Goal: Information Seeking & Learning: Learn about a topic

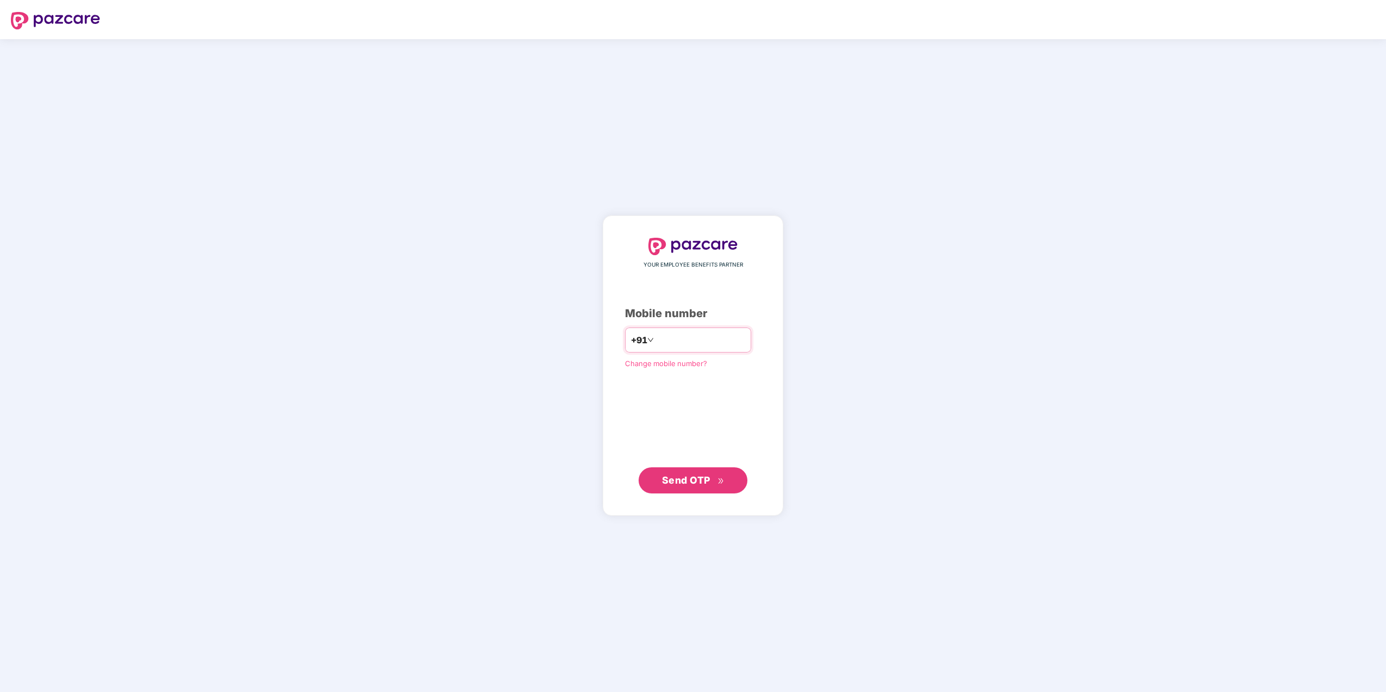
click at [680, 337] on input "number" at bounding box center [700, 339] width 89 height 17
click at [656, 338] on input "**********" at bounding box center [700, 339] width 89 height 17
type input "**********"
click at [675, 416] on div "**********" at bounding box center [693, 365] width 136 height 254
click at [699, 475] on span "Send OTP" at bounding box center [686, 479] width 48 height 11
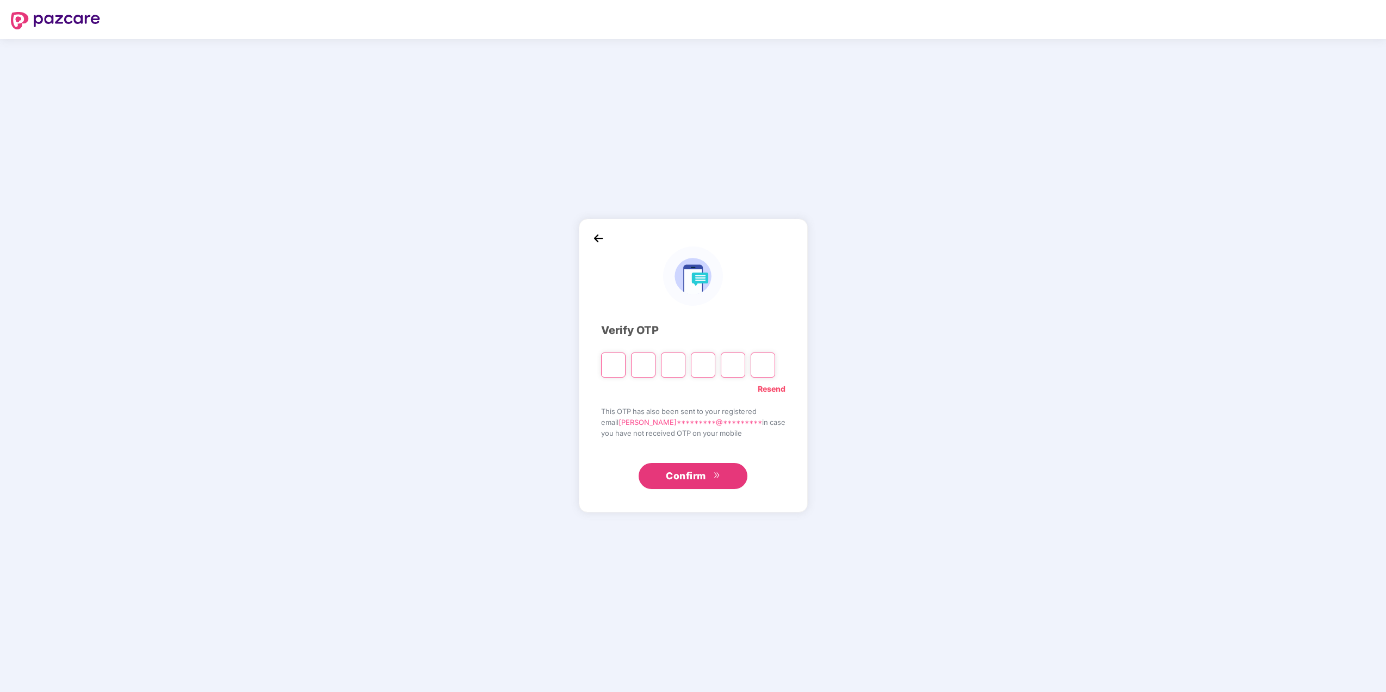
type input "*"
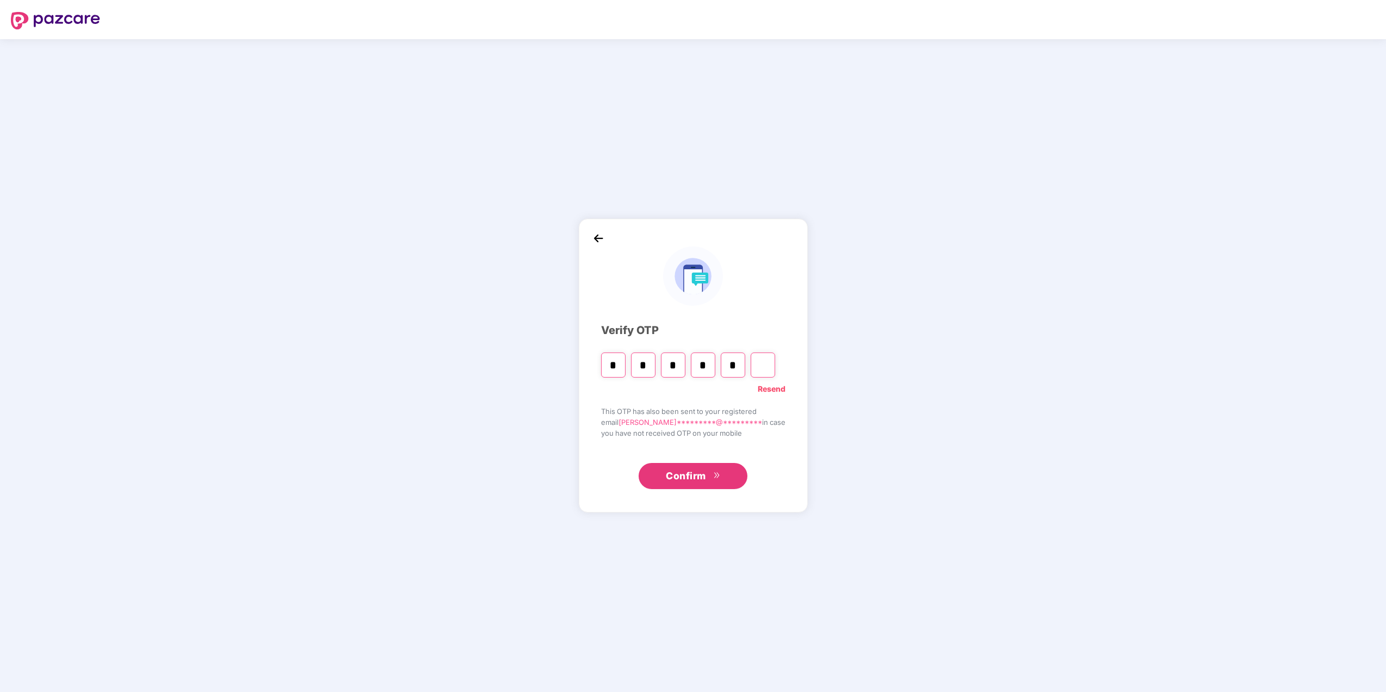
type input "*"
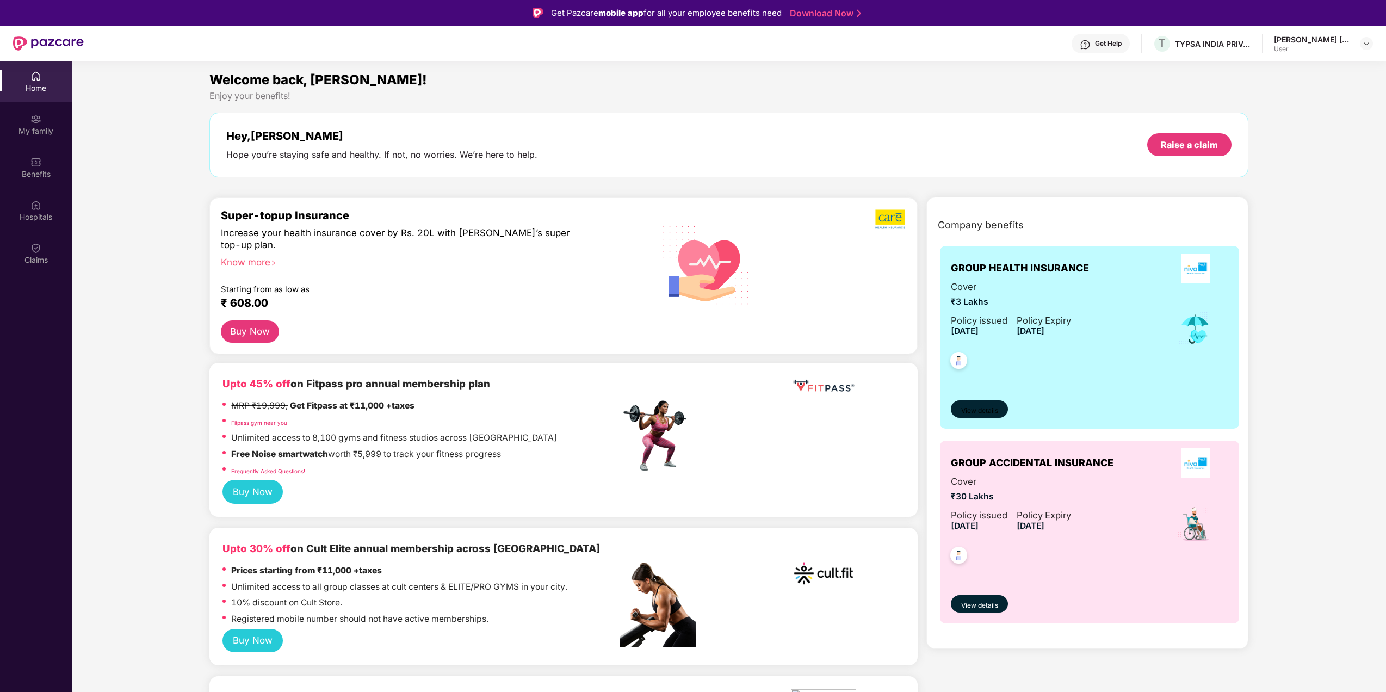
click at [989, 409] on span "View details" at bounding box center [979, 411] width 37 height 10
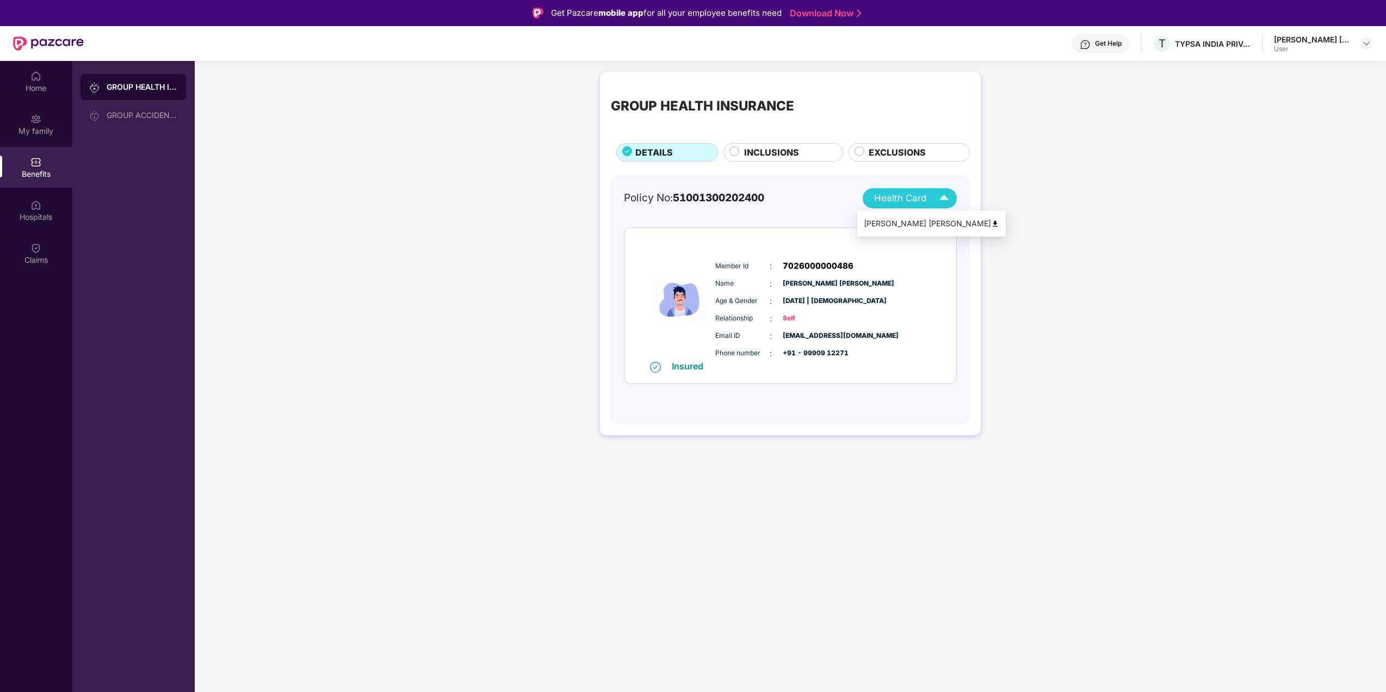
click at [942, 197] on img at bounding box center [943, 198] width 19 height 19
click at [775, 153] on span "INCLUSIONS" at bounding box center [771, 153] width 55 height 14
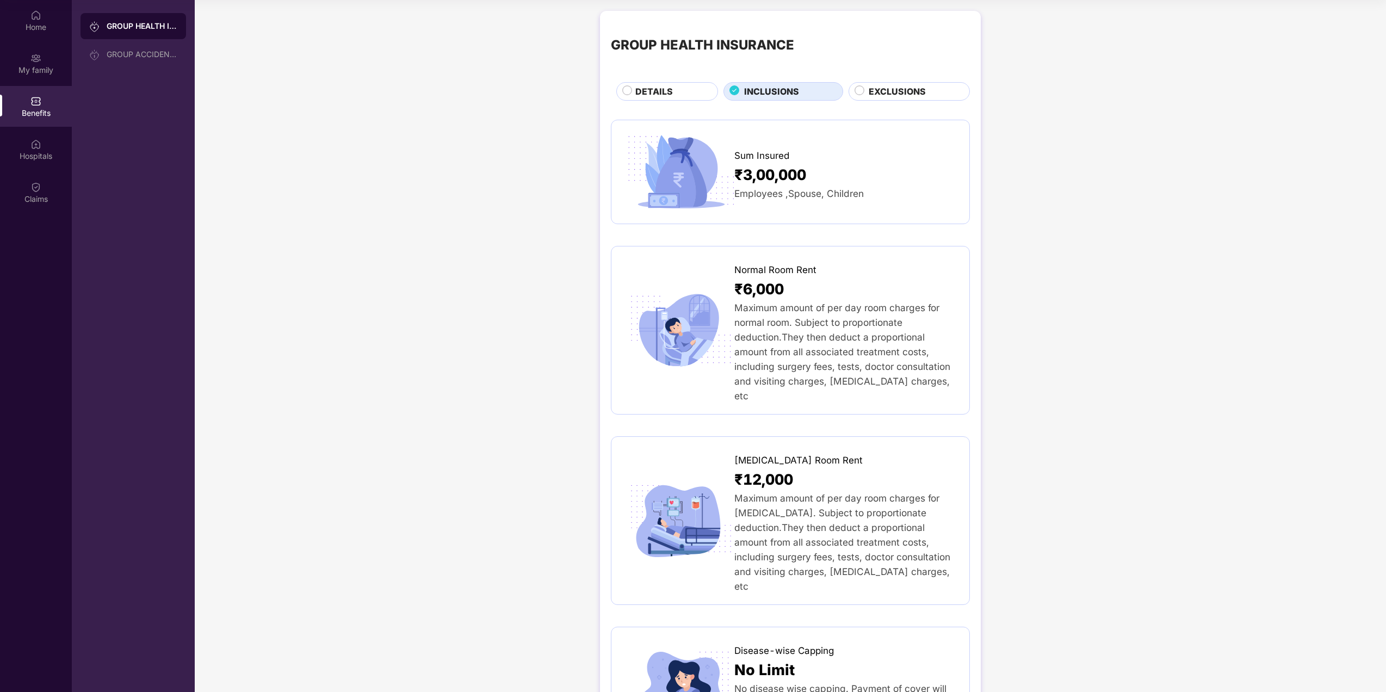
click at [879, 90] on span "EXCLUSIONS" at bounding box center [896, 92] width 57 height 14
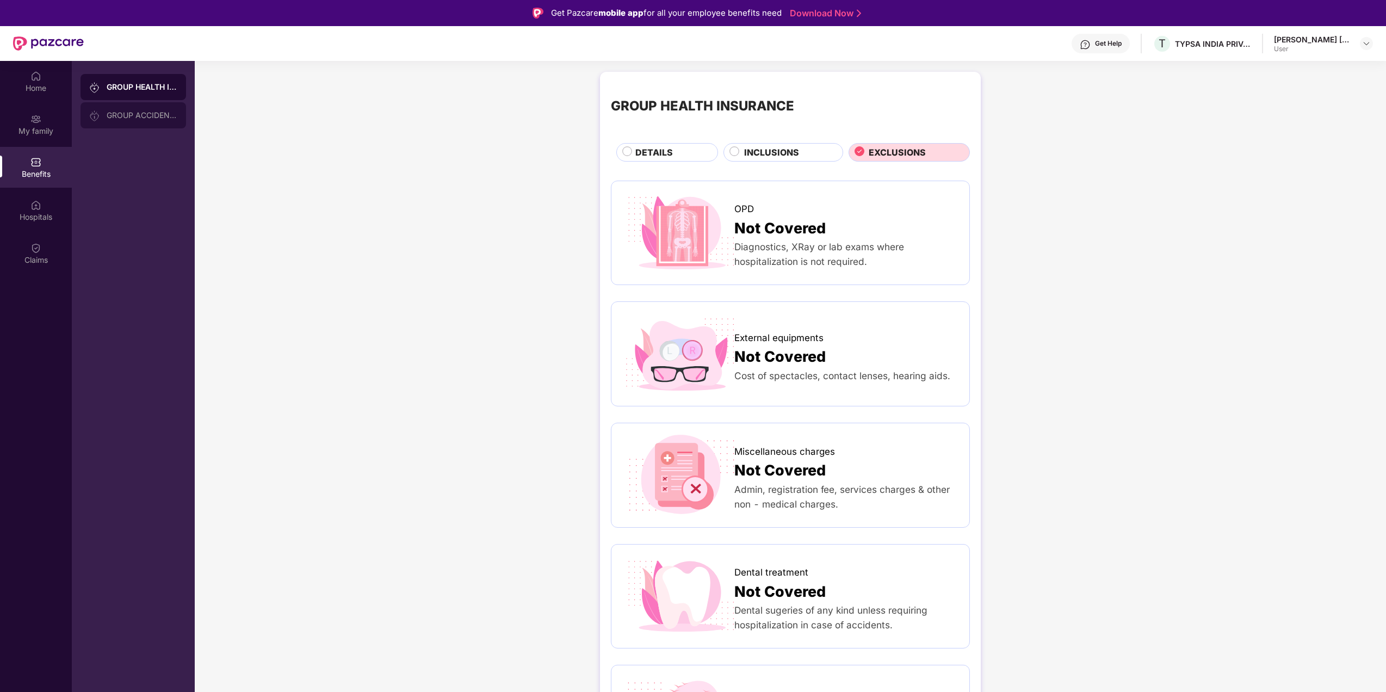
click at [131, 120] on div "GROUP ACCIDENTAL INSURANCE" at bounding box center [132, 115] width 105 height 26
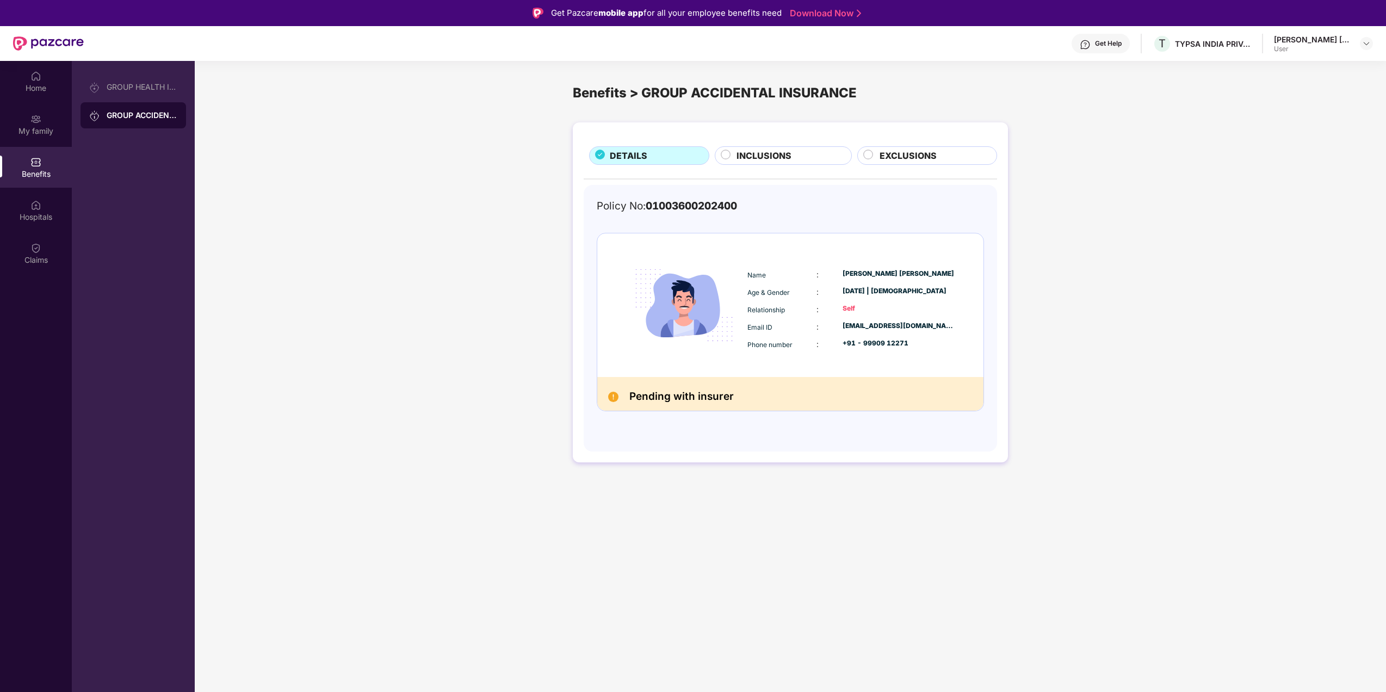
click at [796, 157] on div "INCLUSIONS" at bounding box center [788, 156] width 115 height 15
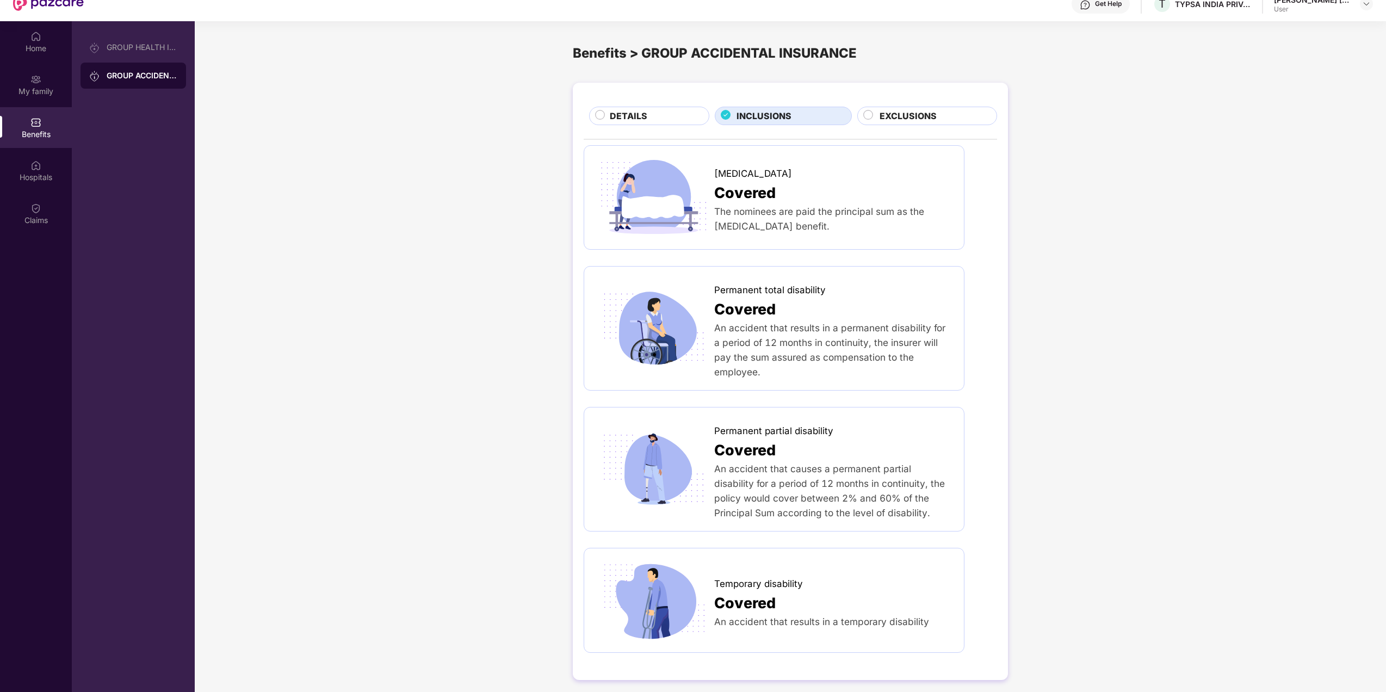
scroll to position [61, 0]
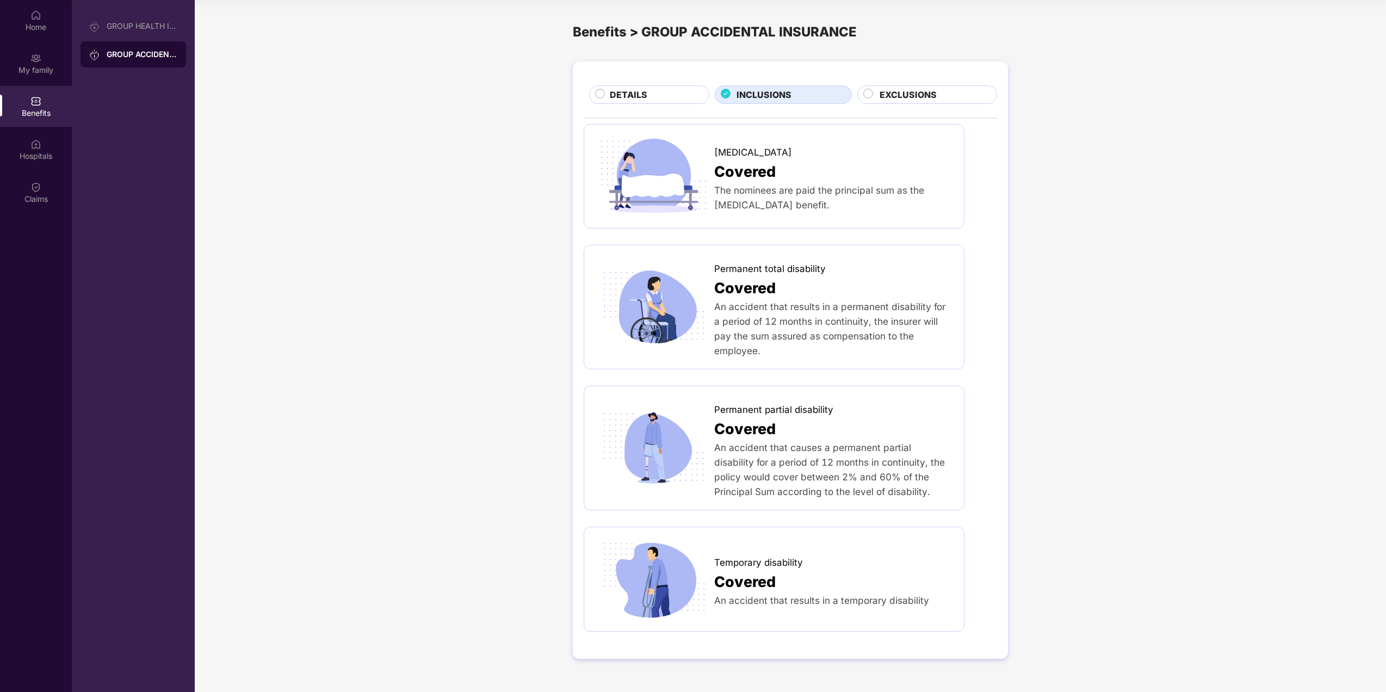
click at [934, 97] on span "EXCLUSIONS" at bounding box center [907, 95] width 57 height 14
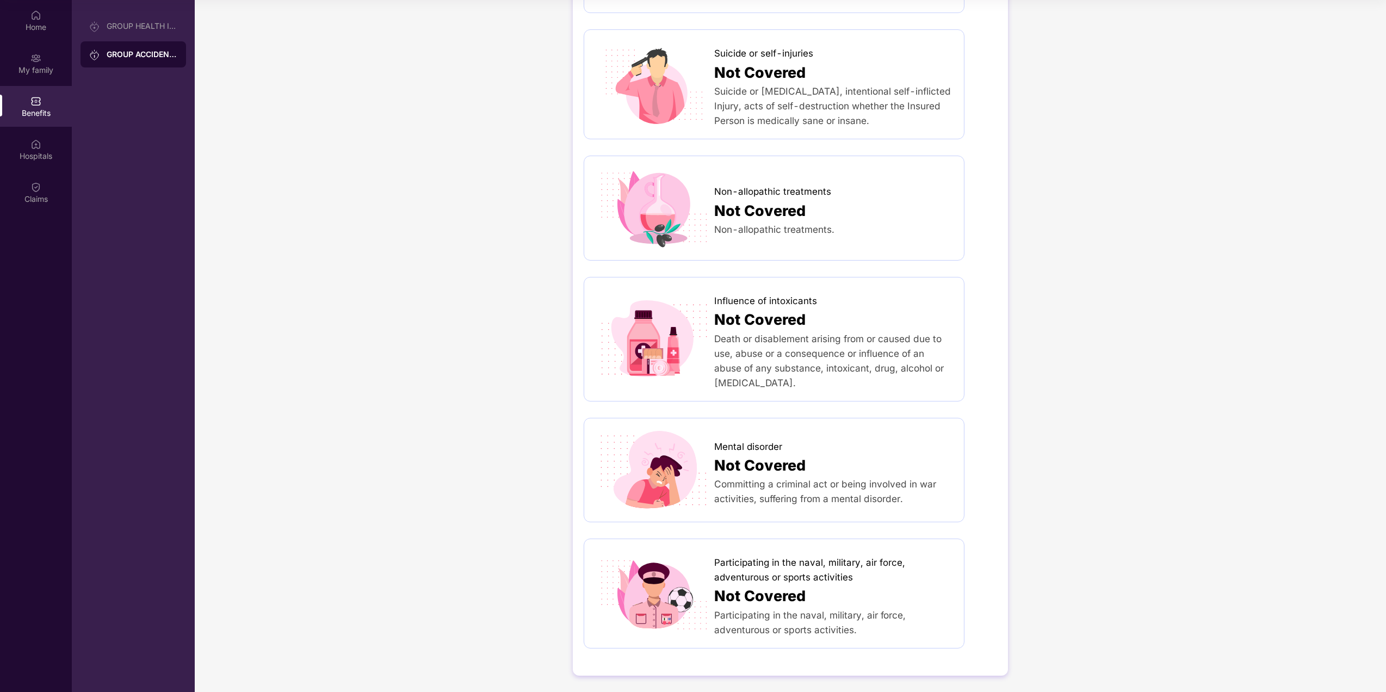
scroll to position [0, 0]
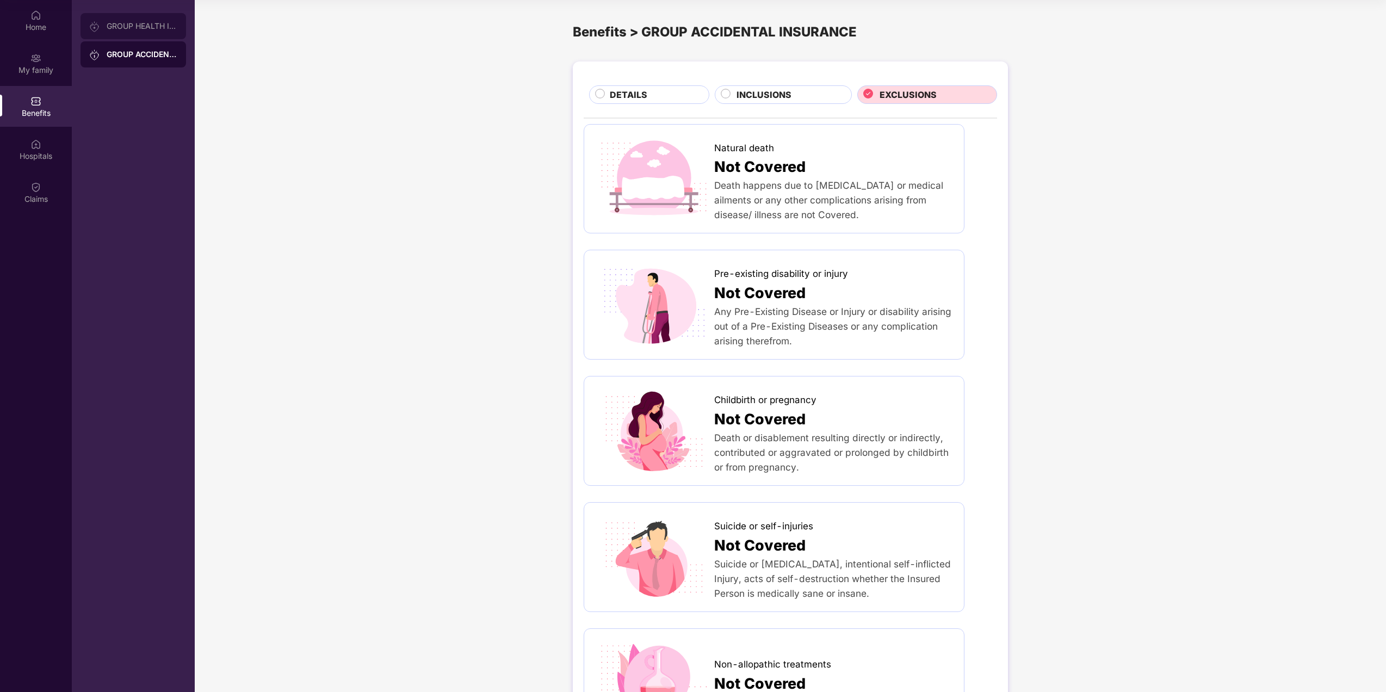
click at [131, 25] on div "GROUP HEALTH INSURANCE" at bounding box center [142, 26] width 71 height 9
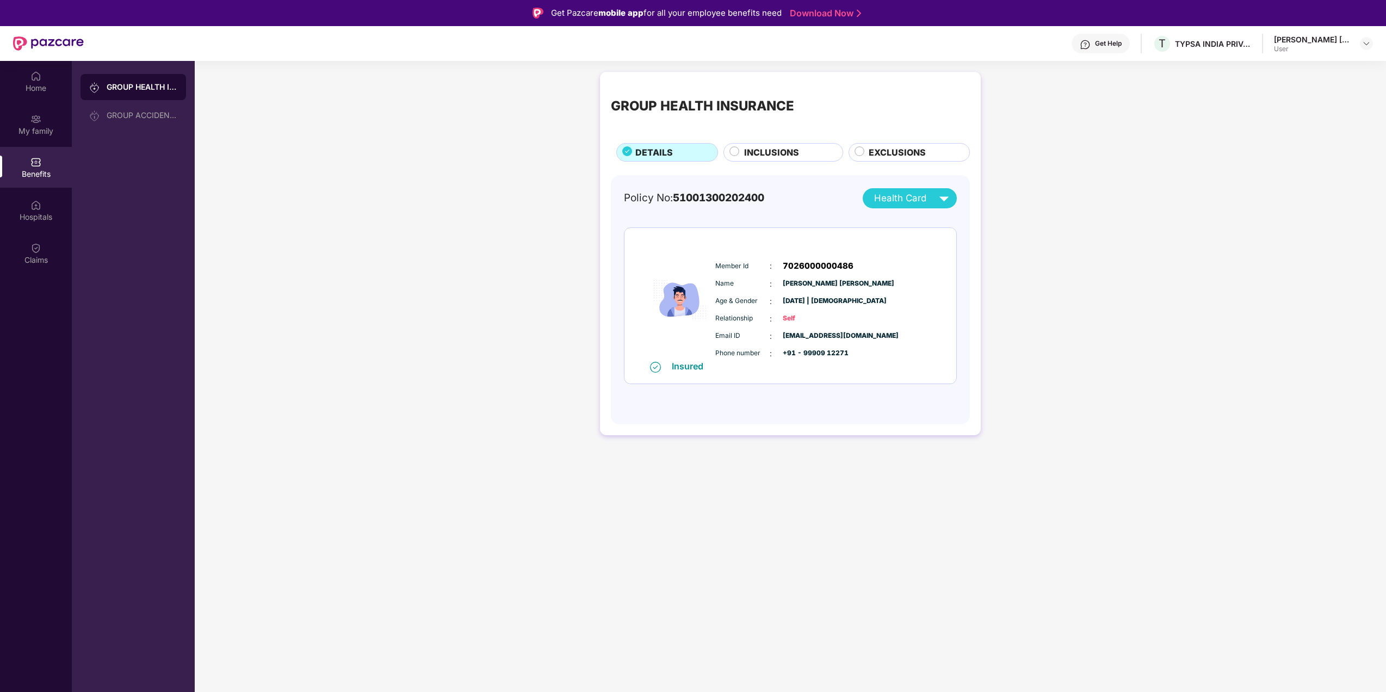
click at [1068, 262] on div "GROUP HEALTH INSURANCE DETAILS INCLUSIONS EXCLUSIONS Policy No: 51001300202400 …" at bounding box center [790, 258] width 1191 height 385
click at [40, 121] on img at bounding box center [35, 119] width 11 height 11
